Goal: Task Accomplishment & Management: Manage account settings

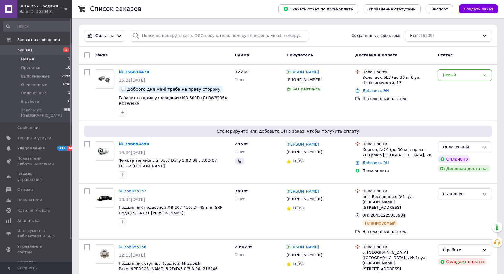
click at [29, 61] on span "Новые" at bounding box center [27, 59] width 13 height 5
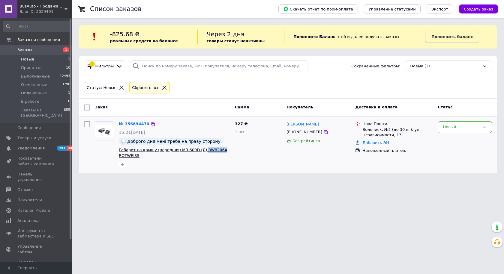
copy span "RW82064"
drag, startPoint x: 206, startPoint y: 151, endPoint x: 197, endPoint y: 151, distance: 9.3
click at [197, 151] on span "Габарит на крышу (передняя) MB 609D (Л) RW82064 ROTWEISS" at bounding box center [174, 152] width 111 height 11
click at [218, 153] on span "Габарит на крышу (передняя) MB 609D (Л) RW82064 ROTWEISS" at bounding box center [174, 152] width 111 height 11
copy span "RW82064"
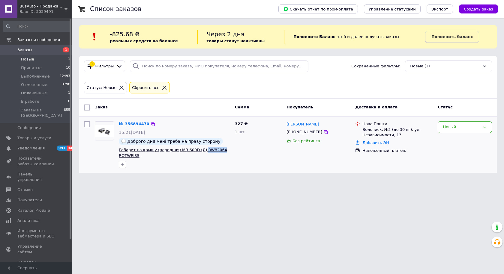
drag, startPoint x: 205, startPoint y: 151, endPoint x: 196, endPoint y: 151, distance: 9.0
click at [196, 151] on span "Габарит на крышу (передняя) MB 609D (Л) RW82064 ROTWEISS" at bounding box center [174, 152] width 111 height 11
click at [466, 126] on div "Новый" at bounding box center [460, 127] width 37 height 6
click at [462, 161] on li "Отменен" at bounding box center [465, 161] width 54 height 11
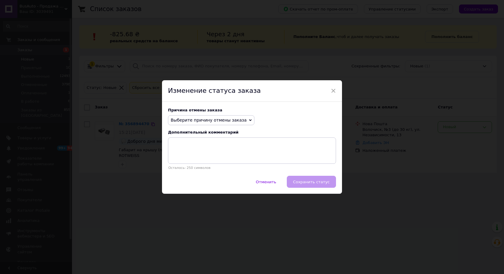
click at [225, 122] on span "Выберите причину отмены заказа" at bounding box center [209, 120] width 76 height 5
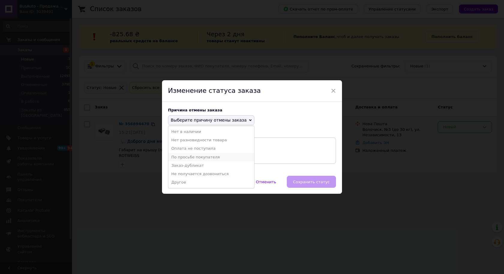
click at [199, 156] on li "По просьбе покупателя" at bounding box center [211, 157] width 86 height 8
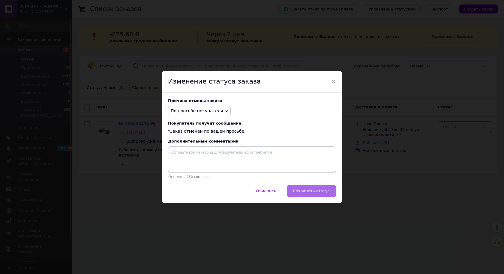
drag, startPoint x: 317, startPoint y: 192, endPoint x: 336, endPoint y: 195, distance: 19.1
click at [317, 192] on span "Сохранить статус" at bounding box center [311, 191] width 37 height 4
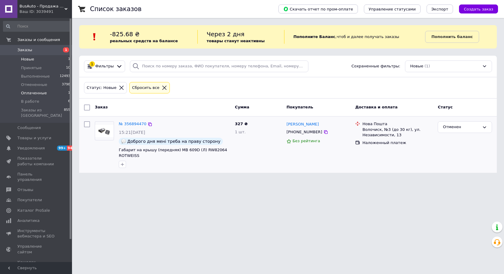
click at [35, 94] on span "Оплаченные" at bounding box center [34, 93] width 26 height 5
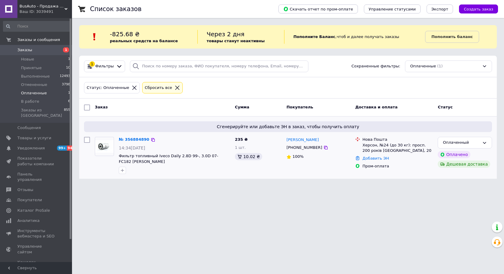
click at [303, 149] on div "[PHONE_NUMBER]" at bounding box center [304, 148] width 38 height 8
copy div "380508353448"
click at [479, 143] on div "Оплаченный" at bounding box center [460, 143] width 37 height 6
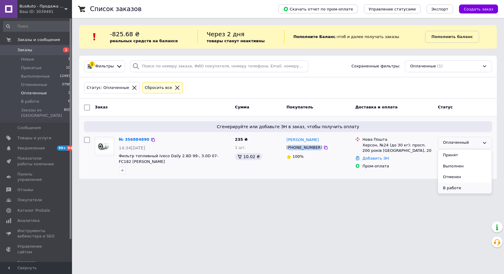
click at [461, 190] on li "В работе" at bounding box center [465, 188] width 54 height 11
